Goal: Obtain resource: Obtain resource

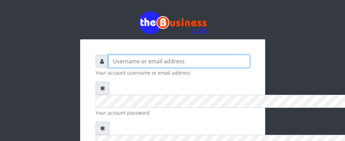
click at [108, 55] on input "text" at bounding box center [179, 61] width 142 height 13
type input "dontalentino@gmail.com"
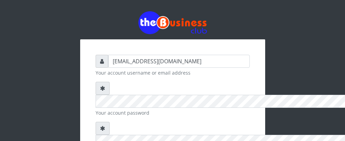
drag, startPoint x: 58, startPoint y: 81, endPoint x: 211, endPoint y: 101, distance: 154.9
checkbox input "true"
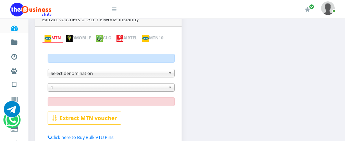
scroll to position [146, 0]
click at [170, 76] on b at bounding box center [171, 73] width 6 height 8
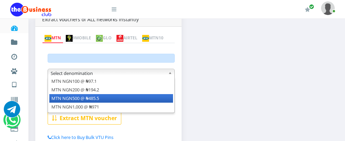
click at [160, 101] on li "MTN NGN500 @ ₦485.5" at bounding box center [111, 98] width 124 height 9
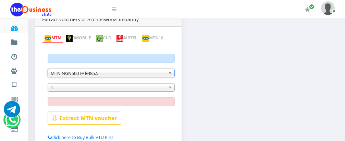
click at [127, 90] on span "1" at bounding box center [108, 88] width 115 height 8
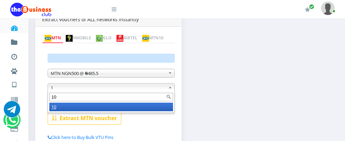
type input "10"
click at [111, 109] on li "10" at bounding box center [111, 107] width 124 height 9
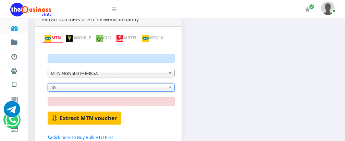
click at [90, 120] on b "Extract MTN voucher" at bounding box center [88, 118] width 57 height 8
click at [94, 117] on b "Extract MTN voucher" at bounding box center [88, 118] width 57 height 8
click at [97, 119] on b "Extract MTN voucher" at bounding box center [88, 118] width 57 height 8
click at [93, 119] on b "Extract MTN voucher" at bounding box center [88, 118] width 57 height 8
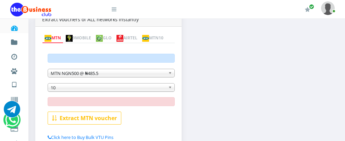
click at [169, 88] on b at bounding box center [171, 88] width 6 height 8
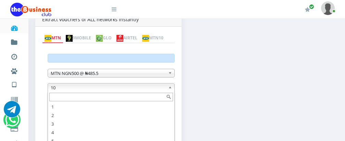
scroll to position [3, 0]
click at [133, 89] on span "10" at bounding box center [108, 88] width 115 height 8
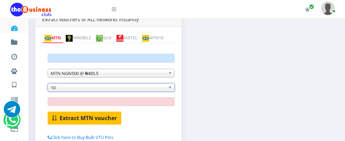
click at [76, 118] on b "Extract MTN voucher" at bounding box center [88, 118] width 57 height 8
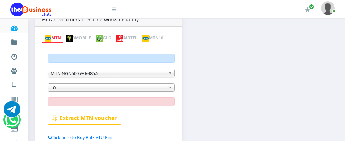
click at [123, 35] on img at bounding box center [120, 38] width 7 height 7
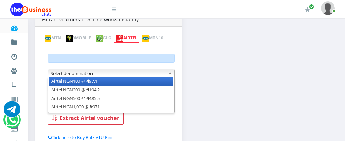
click at [169, 74] on b at bounding box center [171, 73] width 6 height 8
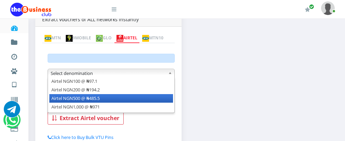
click at [156, 100] on li "Airtel NGN500 @ ₦485.5" at bounding box center [111, 98] width 124 height 9
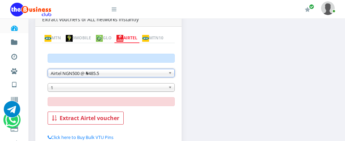
click at [157, 91] on span "1" at bounding box center [108, 88] width 115 height 8
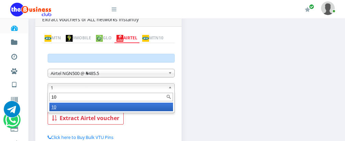
type input "10"
click at [107, 110] on li "10" at bounding box center [111, 107] width 124 height 9
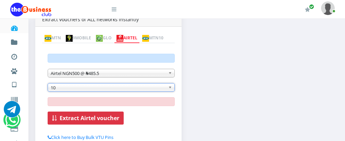
click at [103, 121] on b "Extract Airtel voucher" at bounding box center [90, 118] width 60 height 8
click at [99, 120] on b "Extract Airtel voucher" at bounding box center [90, 118] width 60 height 8
click at [109, 118] on b "Extract Airtel voucher" at bounding box center [90, 118] width 60 height 8
click at [99, 117] on b "Extract Airtel voucher" at bounding box center [90, 118] width 60 height 8
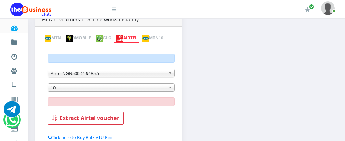
click at [171, 73] on b at bounding box center [171, 73] width 6 height 8
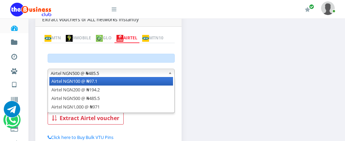
click at [161, 83] on li "Airtel NGN100 @ ₦97.1" at bounding box center [111, 81] width 124 height 9
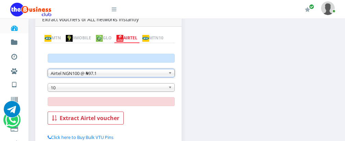
click at [166, 88] on link "10" at bounding box center [111, 87] width 127 height 9
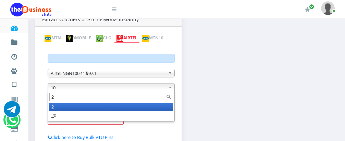
scroll to position [0, 0]
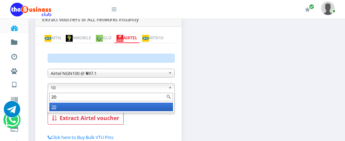
type input "20"
click at [157, 106] on li "20" at bounding box center [111, 107] width 124 height 9
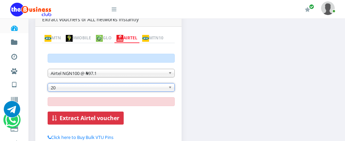
click at [93, 118] on b "Extract Airtel voucher" at bounding box center [90, 118] width 60 height 8
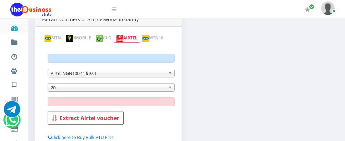
scroll to position [187, 0]
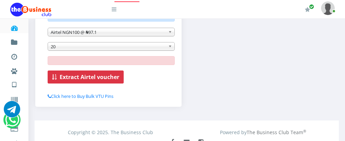
click at [66, 77] on b "Extract Airtel voucher" at bounding box center [90, 77] width 60 height 8
click at [108, 78] on b "Extract Airtel voucher" at bounding box center [90, 77] width 60 height 8
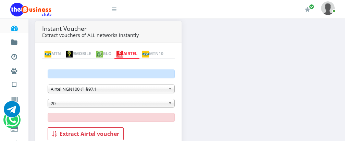
scroll to position [137, 0]
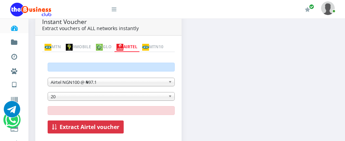
click at [98, 131] on b "Extract Airtel voucher" at bounding box center [90, 127] width 60 height 8
click at [48, 121] on button "Extract Airtel voucher" at bounding box center [86, 127] width 76 height 13
click at [99, 128] on b "Extract Airtel voucher" at bounding box center [90, 127] width 60 height 8
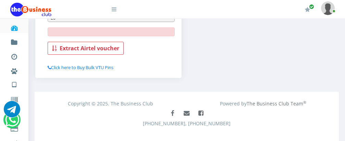
scroll to position [227, 0]
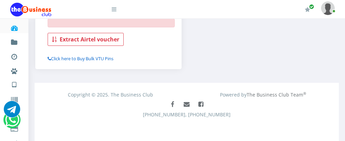
click at [87, 58] on link "Click here to Buy Bulk VTU Pins" at bounding box center [81, 59] width 66 height 6
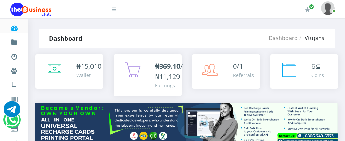
click at [13, 28] on icon at bounding box center [14, 28] width 8 height 7
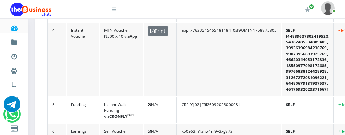
scroll to position [31, 0]
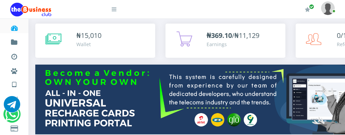
click at [13, 29] on icon at bounding box center [14, 28] width 8 height 7
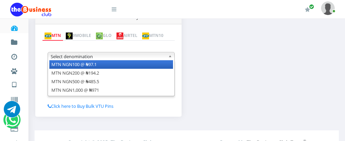
scroll to position [149, 0]
click at [159, 66] on li "MTN NGN100 @ ₦97.1" at bounding box center [111, 64] width 124 height 9
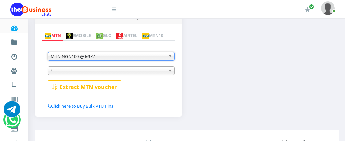
scroll to position [0, 0]
click at [139, 72] on span "1" at bounding box center [108, 71] width 115 height 8
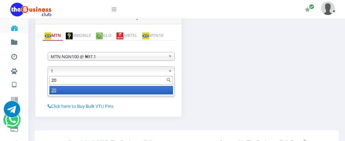
type input "20"
click at [130, 91] on li "20" at bounding box center [111, 90] width 124 height 9
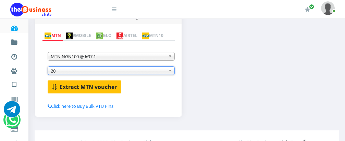
click at [85, 88] on b "Extract MTN voucher" at bounding box center [88, 87] width 57 height 8
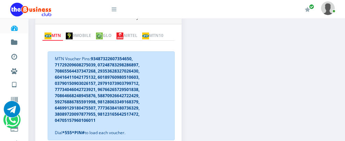
click at [123, 33] on img at bounding box center [120, 36] width 7 height 7
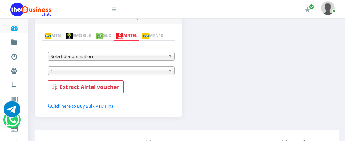
click at [123, 57] on span "Select denomination" at bounding box center [108, 56] width 115 height 8
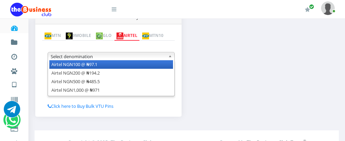
click at [119, 66] on li "Airtel NGN100 @ ₦97.1" at bounding box center [111, 64] width 124 height 9
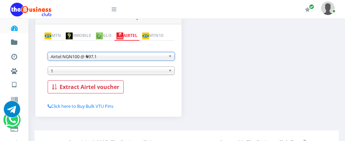
click at [119, 71] on span "1" at bounding box center [108, 71] width 115 height 8
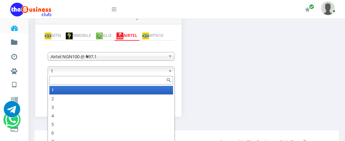
click at [116, 81] on input "text" at bounding box center [111, 80] width 124 height 9
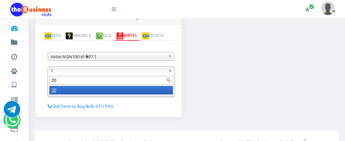
type input "20"
click at [107, 94] on li "20" at bounding box center [111, 90] width 124 height 9
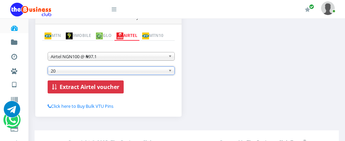
click at [101, 85] on b "Extract Airtel voucher" at bounding box center [90, 87] width 60 height 8
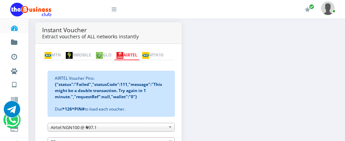
scroll to position [132, 0]
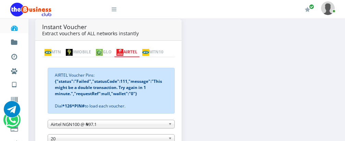
click at [140, 48] on link "AIRTEL" at bounding box center [127, 53] width 26 height 10
click at [170, 127] on b at bounding box center [171, 124] width 6 height 8
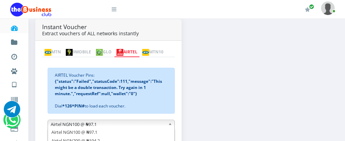
scroll to position [201, 0]
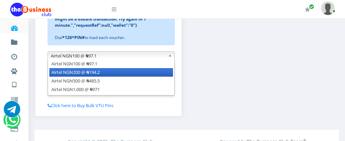
click at [132, 74] on li "Airtel NGN200 @ ₦194.2" at bounding box center [111, 72] width 124 height 9
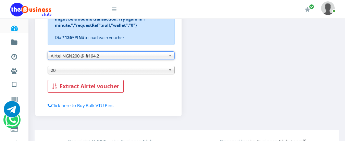
click at [171, 70] on b at bounding box center [171, 70] width 6 height 8
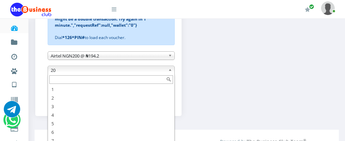
scroll to position [21, 0]
click at [170, 70] on b at bounding box center [171, 70] width 6 height 8
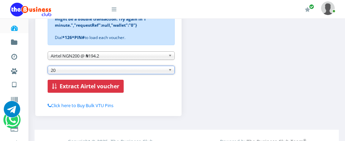
click at [80, 88] on b "Extract Airtel voucher" at bounding box center [90, 87] width 60 height 8
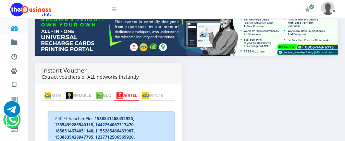
scroll to position [119, 0]
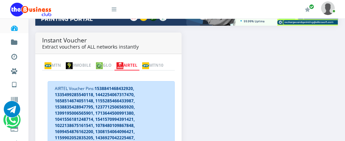
click at [56, 61] on link "MTN" at bounding box center [52, 66] width 21 height 10
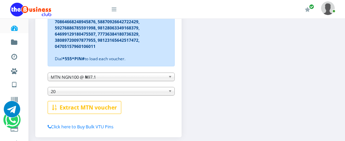
scroll to position [229, 0]
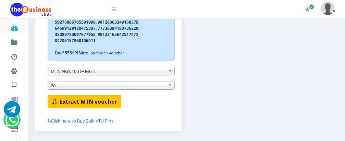
click at [64, 102] on b "Extract MTN voucher" at bounding box center [88, 102] width 57 height 8
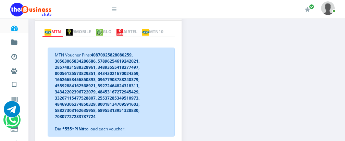
scroll to position [144, 0]
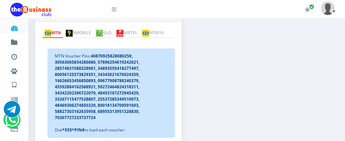
click at [140, 33] on link "AIRTEL" at bounding box center [127, 33] width 26 height 10
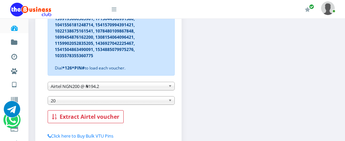
scroll to position [215, 0]
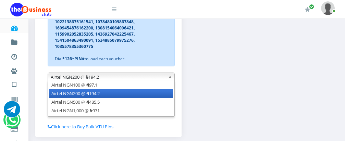
click at [168, 81] on b at bounding box center [171, 77] width 6 height 8
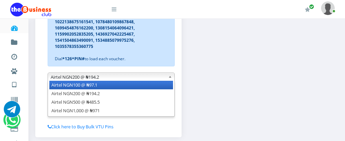
click at [134, 89] on li "Airtel NGN100 @ ₦97.1" at bounding box center [111, 85] width 124 height 9
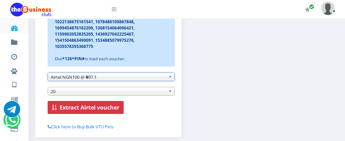
click at [78, 111] on b "Extract Airtel voucher" at bounding box center [90, 108] width 60 height 8
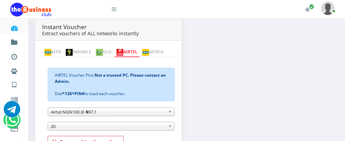
scroll to position [130, 0]
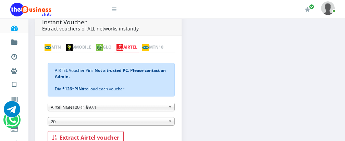
click at [56, 47] on link "MTN" at bounding box center [52, 48] width 21 height 10
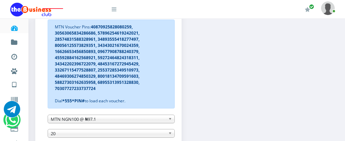
scroll to position [187, 0]
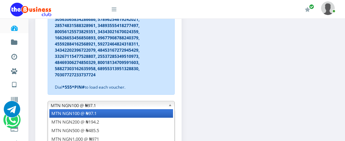
click at [170, 109] on b at bounding box center [171, 105] width 6 height 8
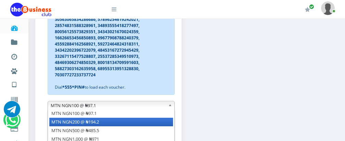
click at [154, 126] on li "MTN NGN200 @ ₦194.2" at bounding box center [111, 122] width 124 height 9
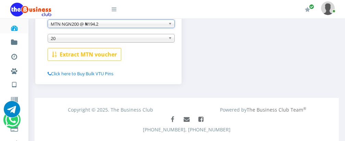
scroll to position [271, 0]
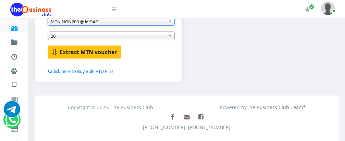
click at [93, 56] on b "Extract MTN voucher" at bounding box center [88, 52] width 57 height 8
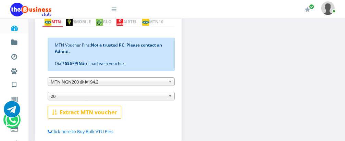
scroll to position [141, 0]
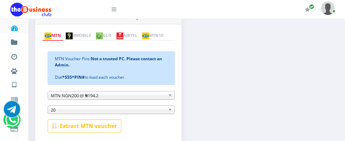
click at [15, 28] on icon at bounding box center [14, 28] width 8 height 7
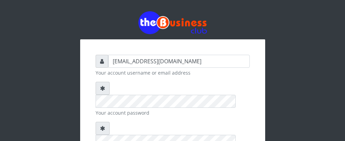
type input "[EMAIL_ADDRESS][DOMAIN_NAME]"
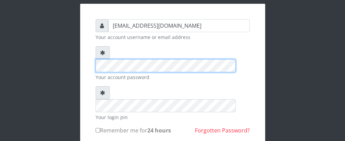
scroll to position [36, 0]
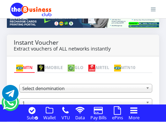
scroll to position [243, 0]
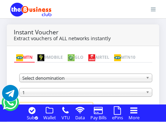
click at [95, 54] on img at bounding box center [91, 57] width 7 height 7
click at [102, 74] on span "Select denomination" at bounding box center [82, 78] width 120 height 8
click at [95, 54] on img at bounding box center [91, 57] width 7 height 7
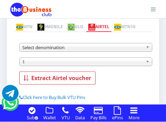
click at [148, 51] on b at bounding box center [148, 47] width 6 height 8
click at [147, 51] on b at bounding box center [148, 47] width 6 height 8
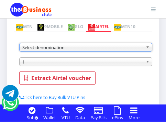
click at [139, 51] on span "Select denomination" at bounding box center [82, 47] width 120 height 8
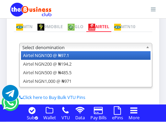
click at [132, 60] on li "Airtel NGN100 @ ₦97.1" at bounding box center [85, 55] width 129 height 9
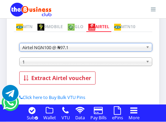
click at [121, 66] on span "1" at bounding box center [82, 62] width 120 height 8
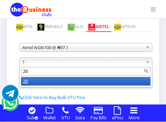
type input "20"
click at [118, 85] on li "20" at bounding box center [85, 81] width 129 height 9
click at [50, 82] on b "Extract Airtel voucher" at bounding box center [61, 78] width 60 height 8
click at [68, 82] on b "Extract Airtel voucher" at bounding box center [61, 78] width 60 height 8
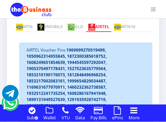
scroll to position [0, 0]
click at [29, 27] on link "MTN" at bounding box center [24, 27] width 21 height 10
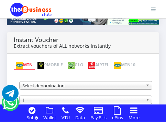
scroll to position [267, 0]
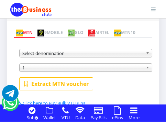
click at [148, 57] on b at bounding box center [148, 53] width 6 height 8
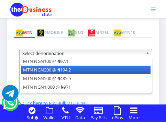
click at [139, 74] on li "MTN NGN200 @ ₦194.2" at bounding box center [85, 69] width 129 height 9
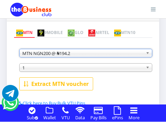
click at [134, 72] on span "1" at bounding box center [82, 67] width 120 height 8
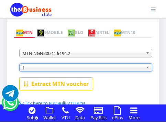
drag, startPoint x: 117, startPoint y: 77, endPoint x: 80, endPoint y: 101, distance: 43.8
click at [80, 101] on div "MTN NGN100 @ ₦97.1 MTN NGN200 @ ₦194.2 MTN NGN500 @ ₦485.5 MTN NGN1,000 @ ₦971 …" at bounding box center [83, 71] width 138 height 69
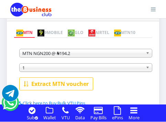
click at [76, 72] on span "1" at bounding box center [82, 67] width 120 height 8
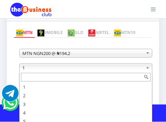
click at [73, 81] on input "text" at bounding box center [85, 77] width 129 height 9
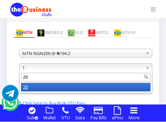
type input "20"
click at [78, 91] on li "20" at bounding box center [85, 87] width 129 height 9
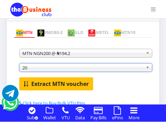
scroll to position [308, 0]
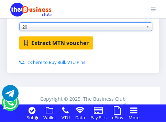
click at [38, 47] on b "Extract MTN voucher" at bounding box center [59, 43] width 57 height 8
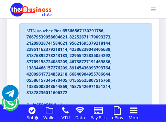
scroll to position [261, 0]
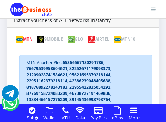
click at [95, 37] on img at bounding box center [91, 39] width 7 height 7
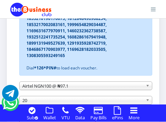
scroll to position [357, 0]
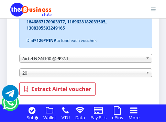
click at [39, 77] on span "20" at bounding box center [82, 73] width 120 height 8
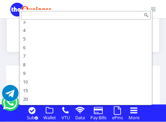
scroll to position [442, 0]
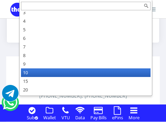
click at [81, 72] on li "10" at bounding box center [85, 72] width 129 height 9
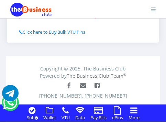
scroll to position [387, 0]
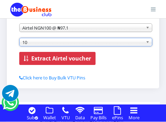
click at [56, 62] on b "Extract Airtel voucher" at bounding box center [61, 58] width 60 height 8
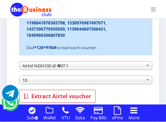
scroll to position [0, 0]
